Goal: Task Accomplishment & Management: Manage account settings

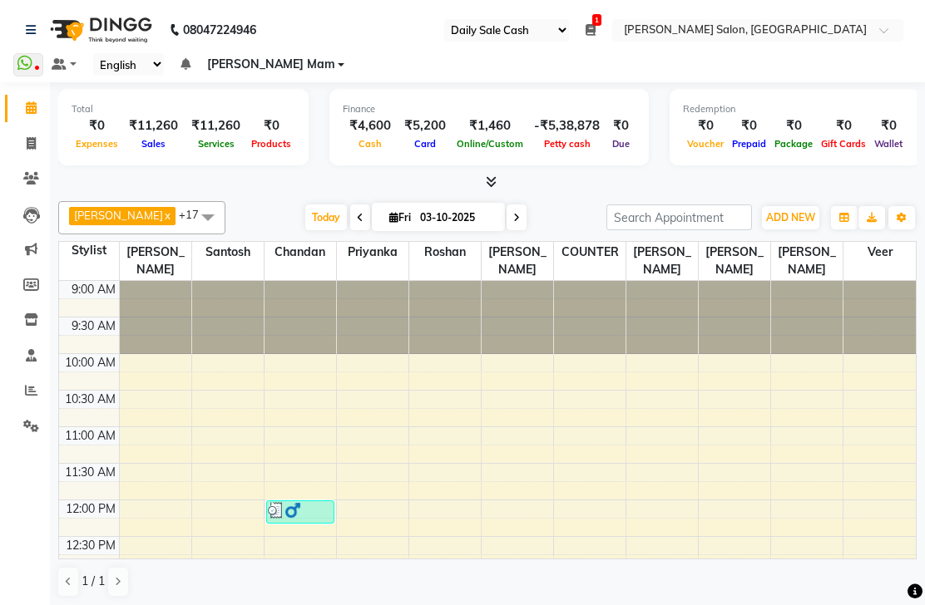
select select "35"
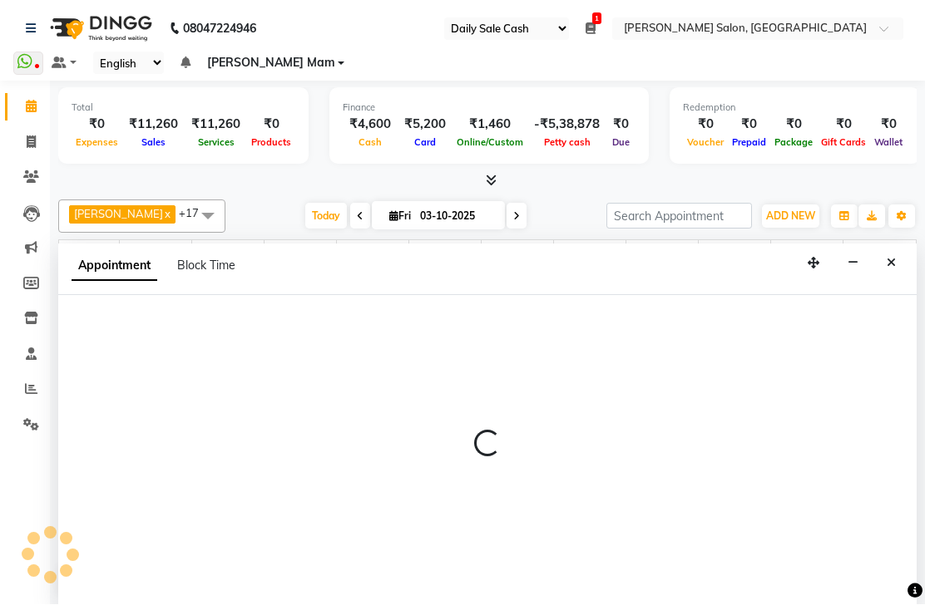
scroll to position [-1, 0]
select select "40297"
select select "1230"
select select "tentative"
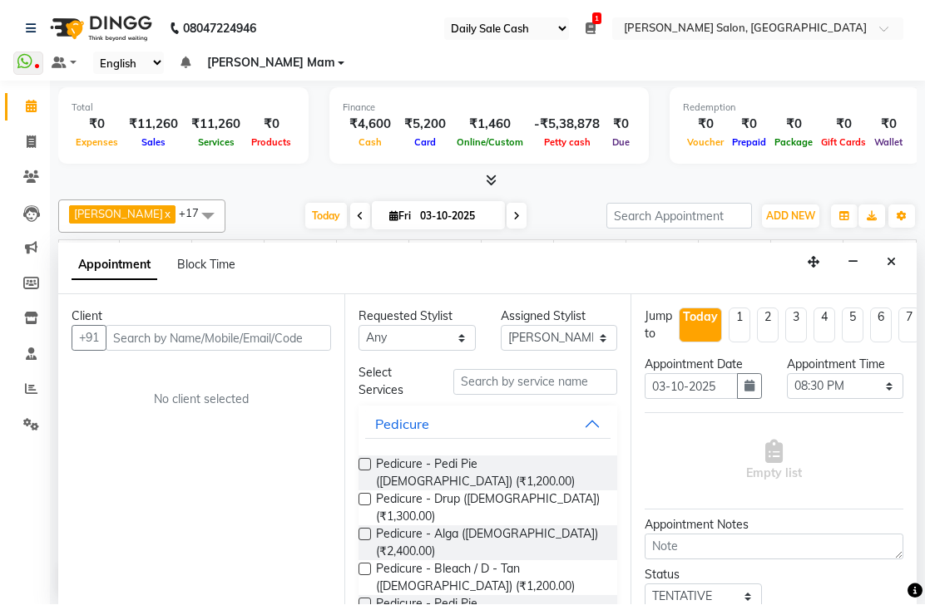
scroll to position [0, 0]
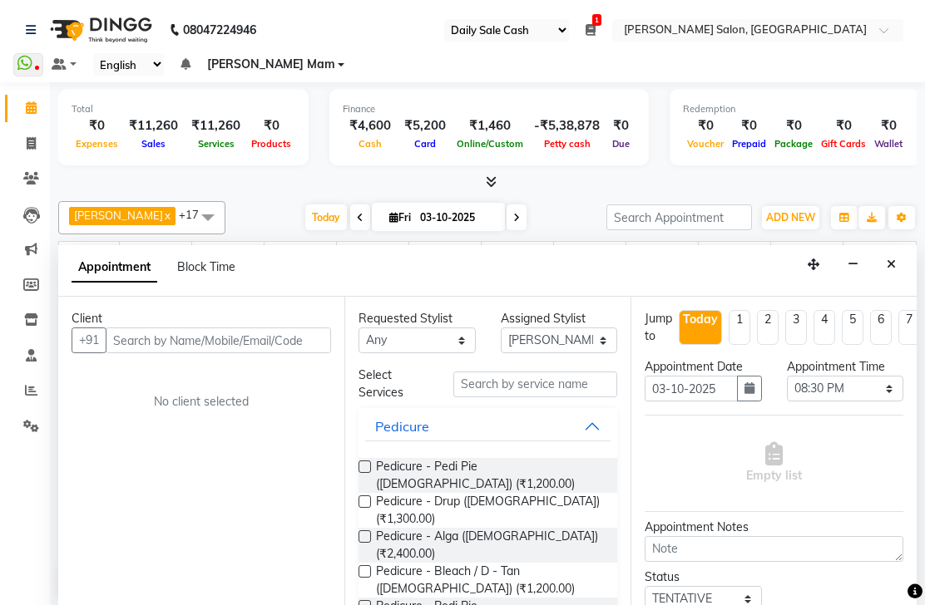
click at [42, 149] on span at bounding box center [31, 144] width 29 height 19
select select "service"
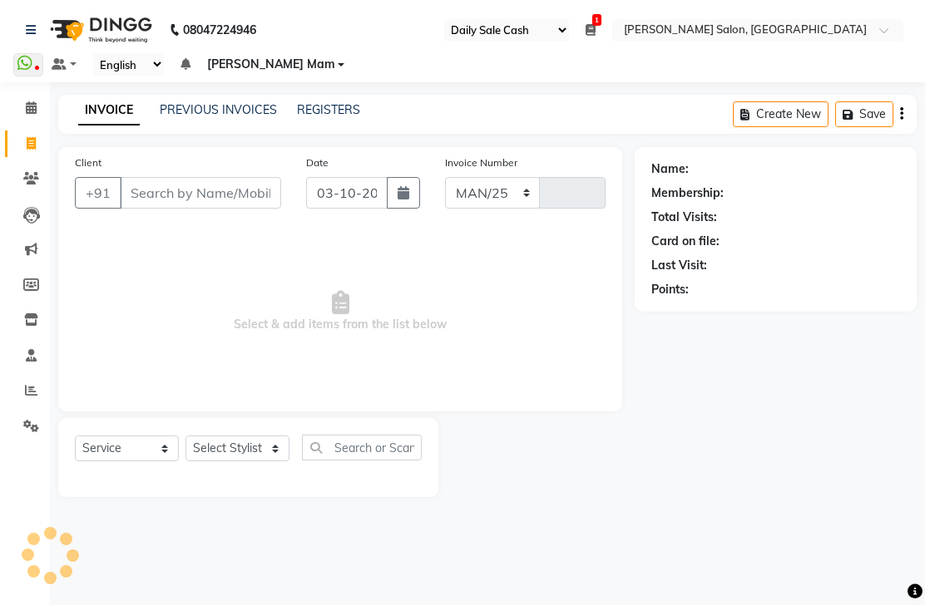
select select "5748"
type input "3641"
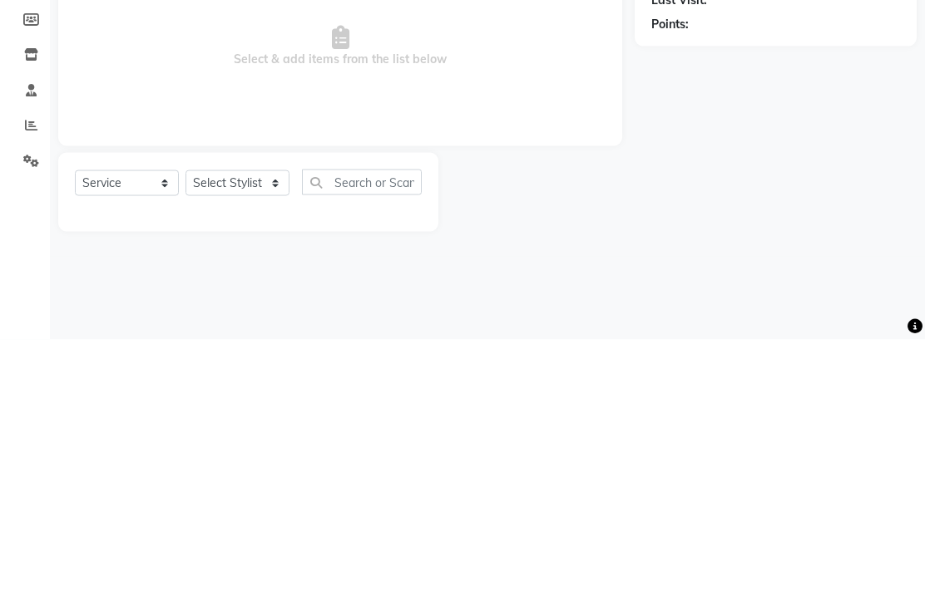
click at [29, 231] on div "Calendar Invoice Clients Leads Marketing Members Inventory Staff Reports Settin…" at bounding box center [112, 325] width 224 height 510
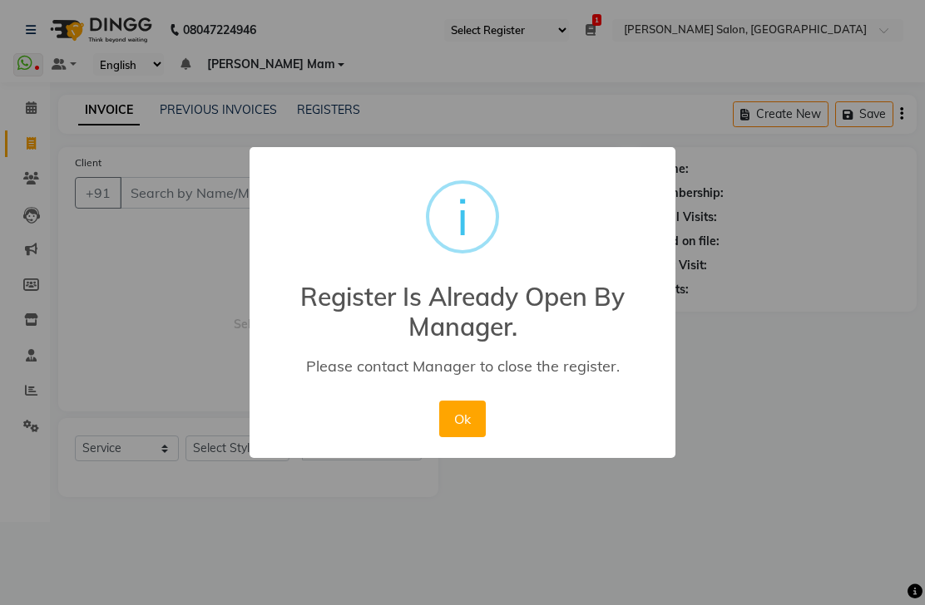
click at [33, 108] on div "× i Register Is Already Open By Manager. Please contact Manager to close the re…" at bounding box center [462, 302] width 925 height 605
click at [466, 428] on button "Ok" at bounding box center [462, 419] width 46 height 37
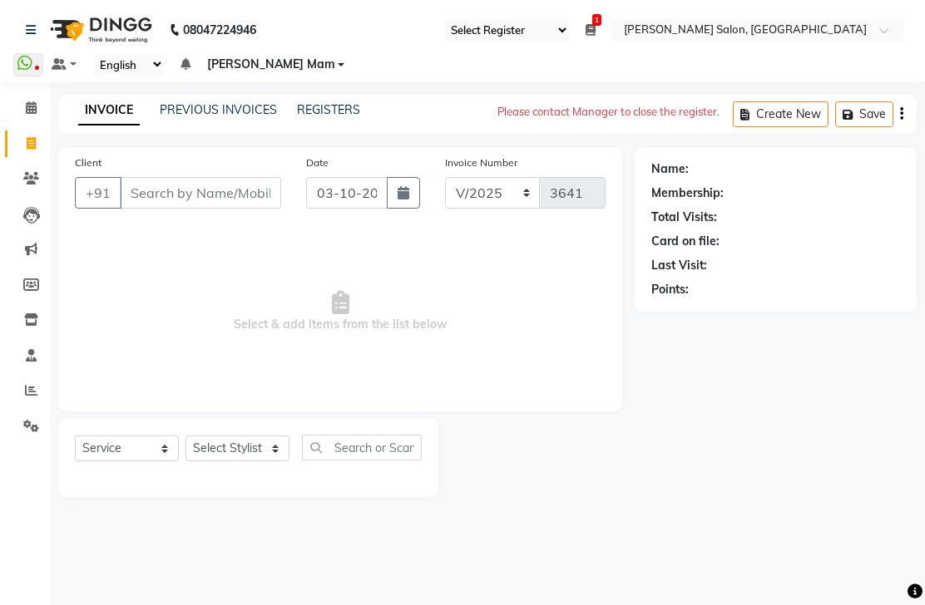
click at [37, 121] on link "Calendar" at bounding box center [25, 108] width 40 height 27
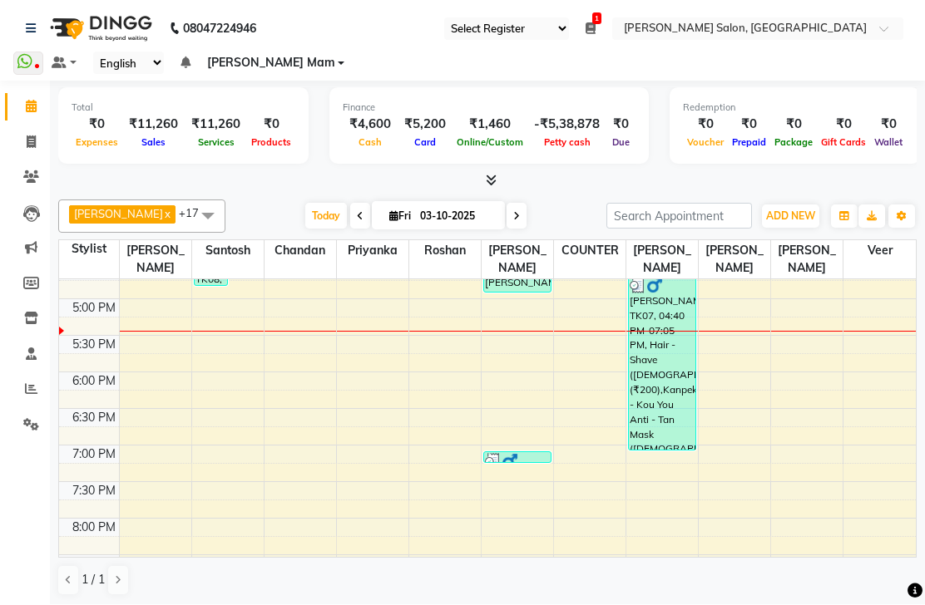
scroll to position [566, 0]
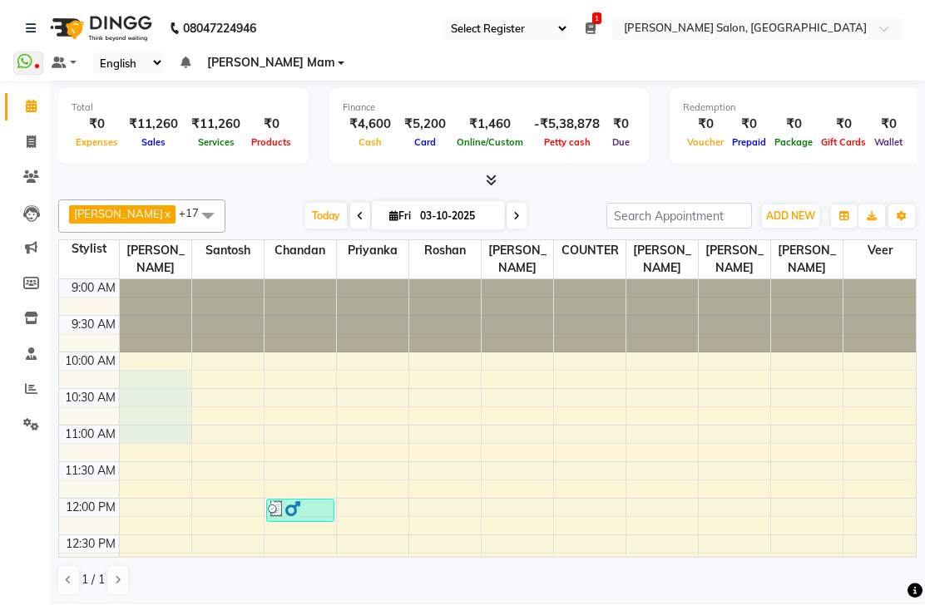
select select "40297"
select select "615"
select select "tentative"
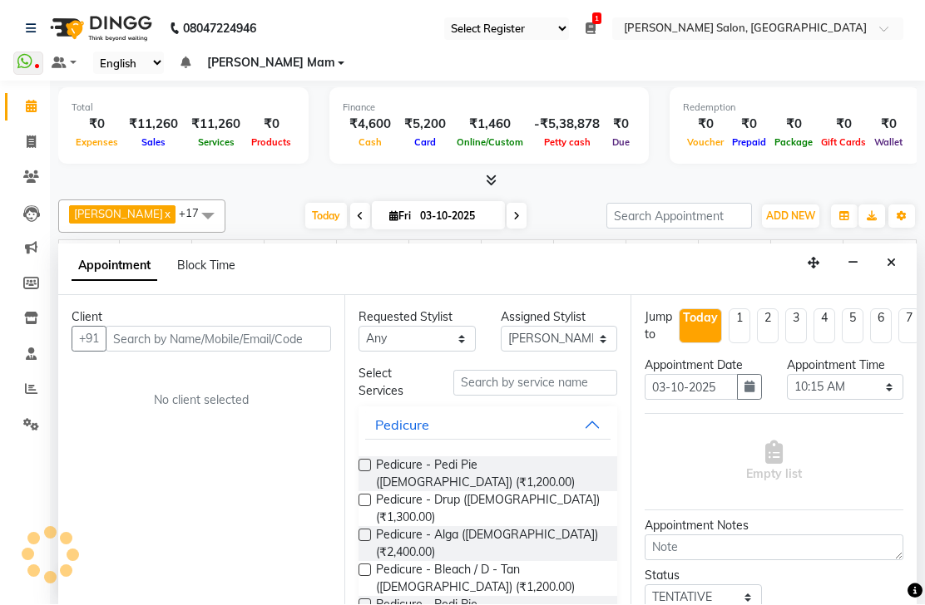
scroll to position [0, 0]
click at [32, 397] on link "Reports" at bounding box center [25, 390] width 40 height 27
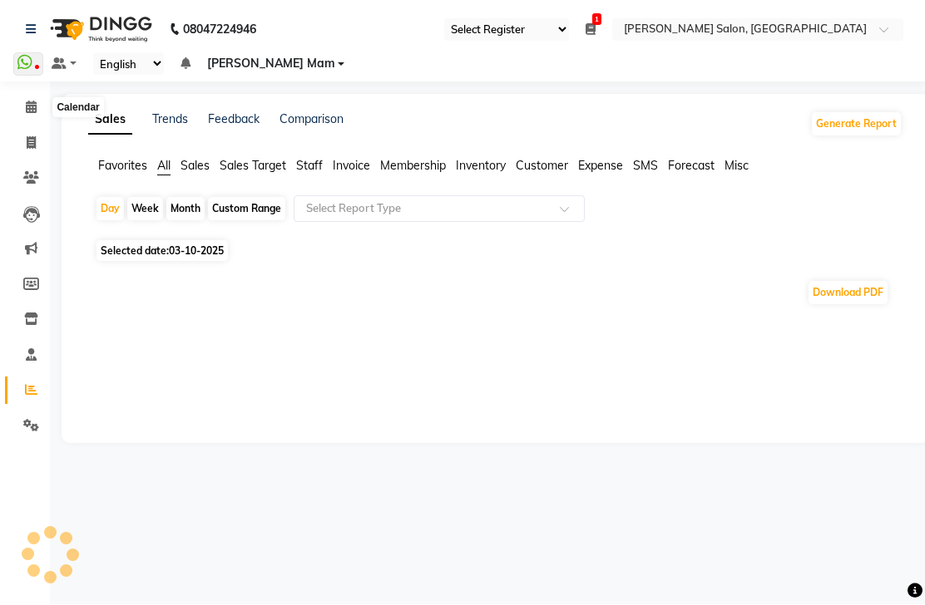
click at [32, 107] on icon at bounding box center [31, 107] width 11 height 12
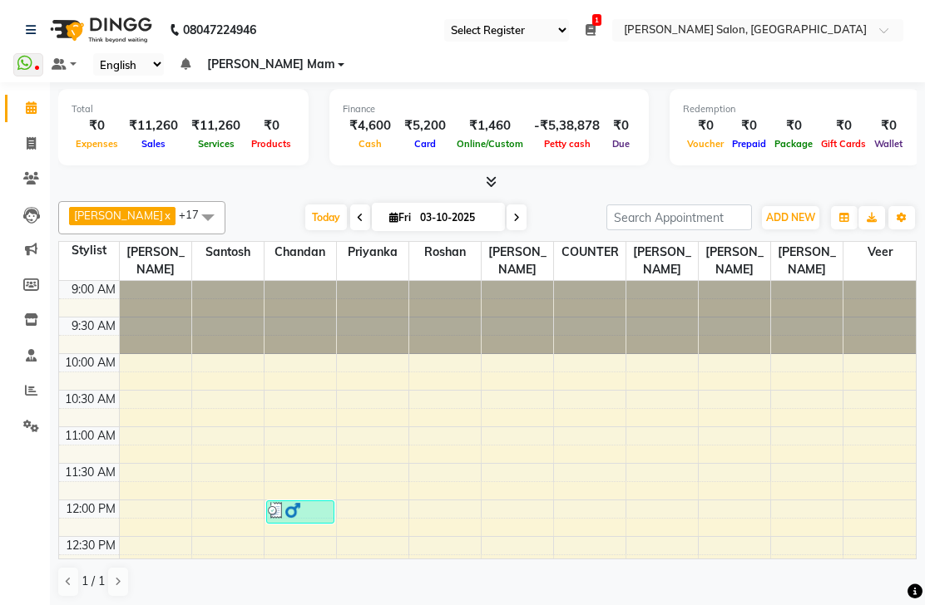
click at [27, 399] on link "Reports" at bounding box center [25, 390] width 40 height 27
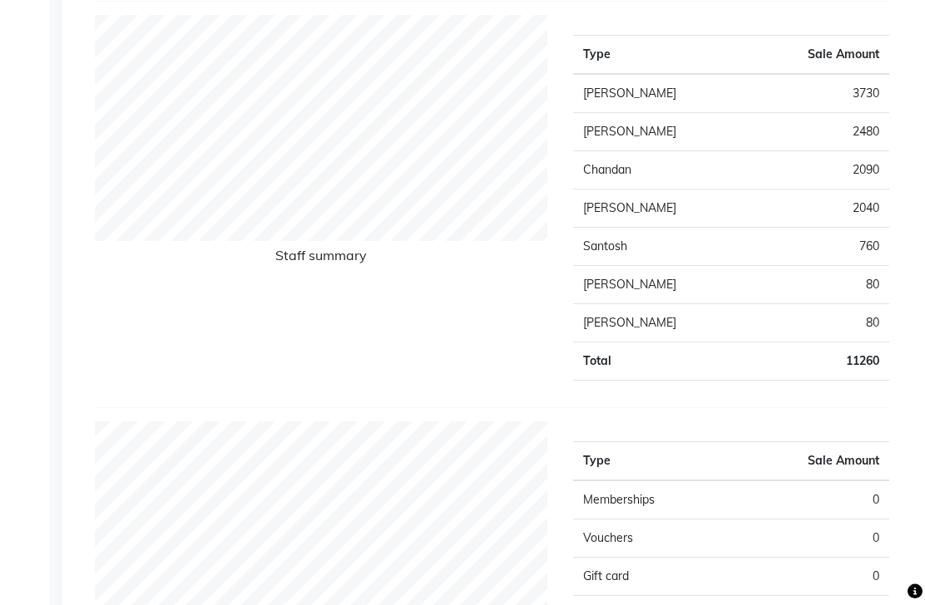
scroll to position [601, 0]
